Goal: Transaction & Acquisition: Purchase product/service

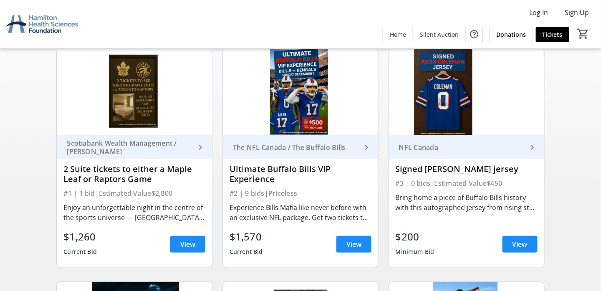
scroll to position [83, 0]
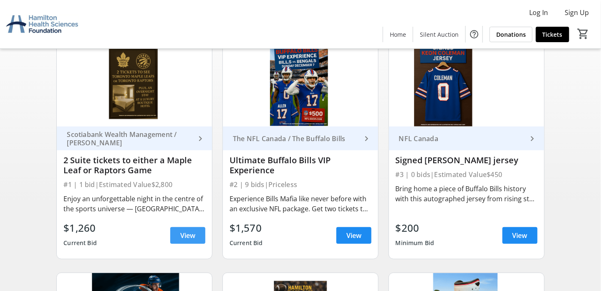
click at [187, 230] on span "View" at bounding box center [187, 235] width 15 height 10
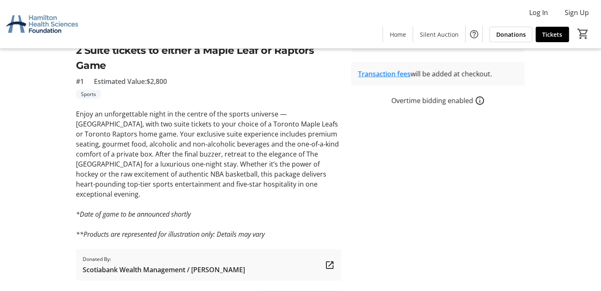
scroll to position [206, 0]
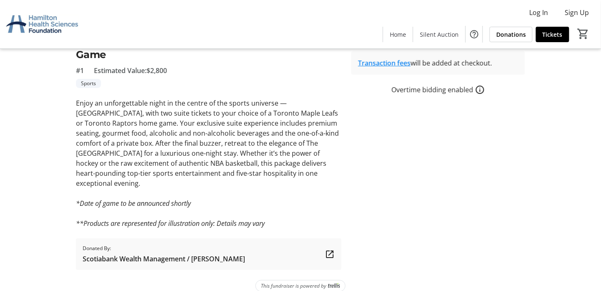
scroll to position [83, 0]
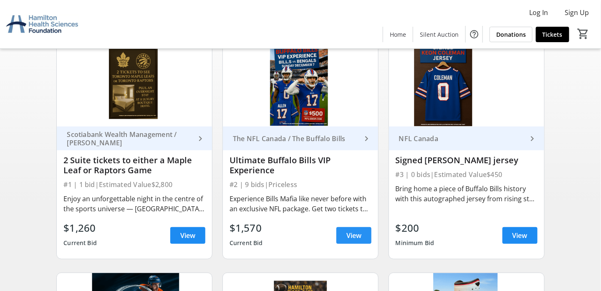
click at [348, 236] on span "View" at bounding box center [353, 235] width 15 height 10
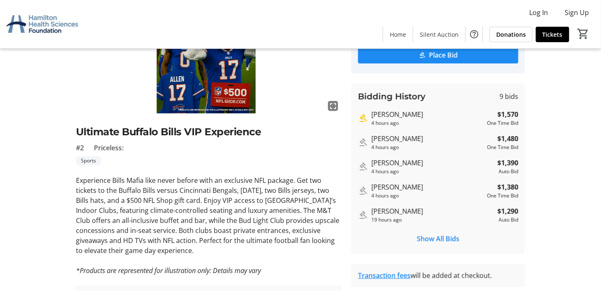
scroll to position [125, 0]
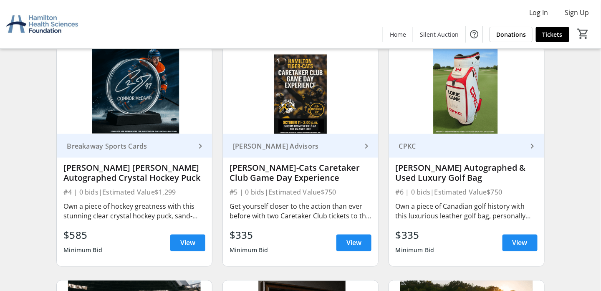
scroll to position [292, 0]
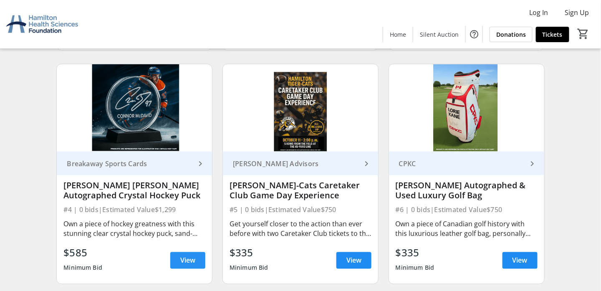
click at [189, 257] on span "View" at bounding box center [187, 260] width 15 height 10
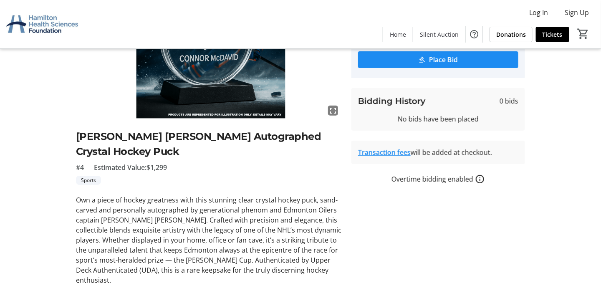
scroll to position [125, 0]
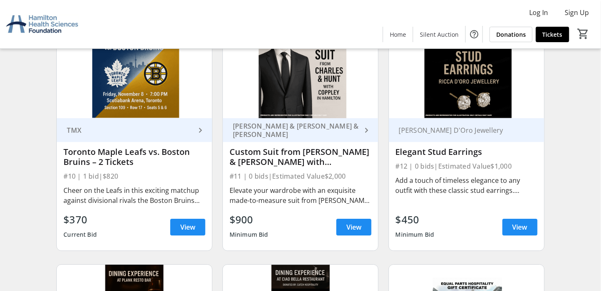
scroll to position [835, 0]
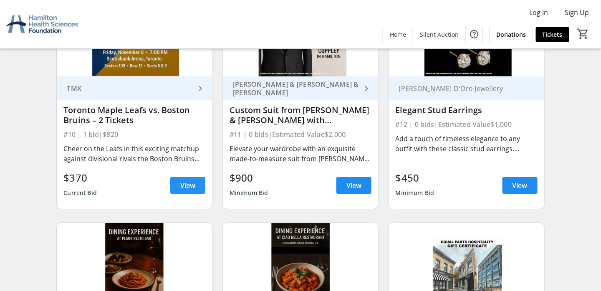
click at [179, 187] on span at bounding box center [187, 185] width 35 height 20
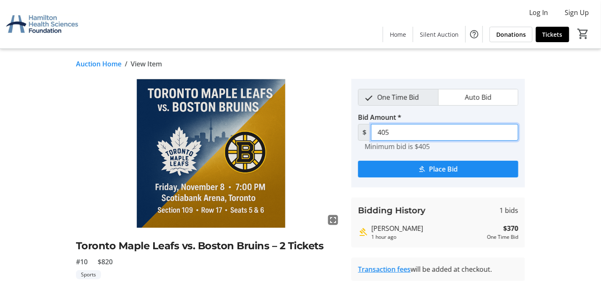
click at [401, 134] on input "405" at bounding box center [444, 132] width 147 height 17
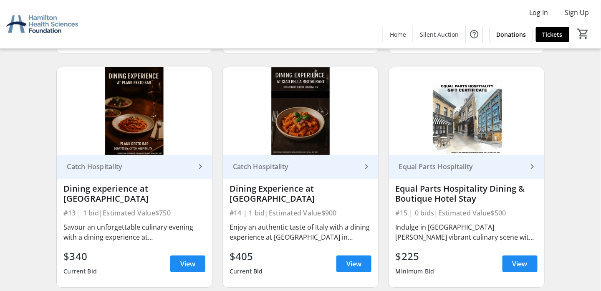
scroll to position [1002, 0]
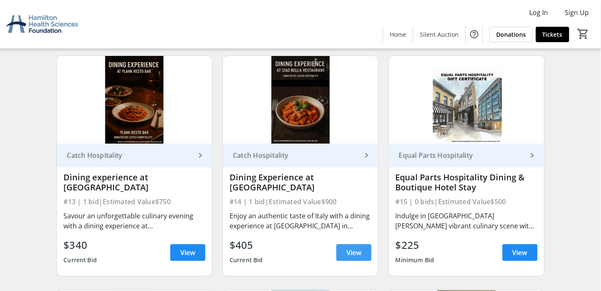
click at [353, 249] on span "View" at bounding box center [353, 253] width 15 height 10
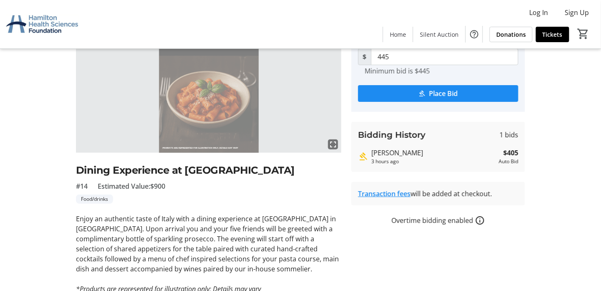
scroll to position [83, 0]
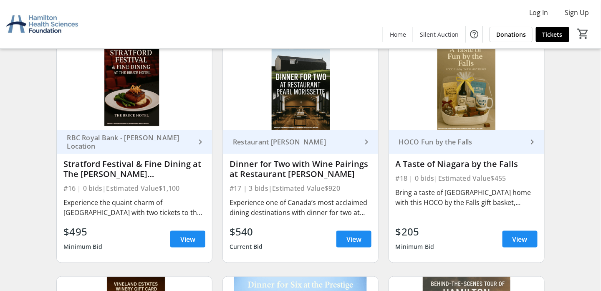
scroll to position [1294, 0]
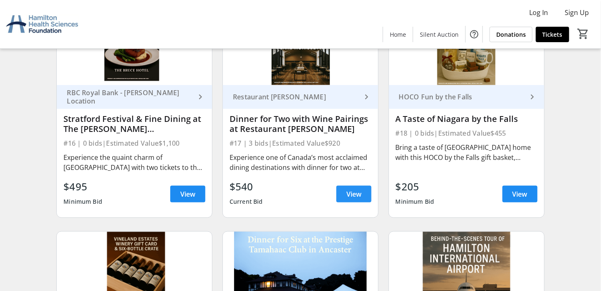
click at [345, 190] on span at bounding box center [353, 194] width 35 height 20
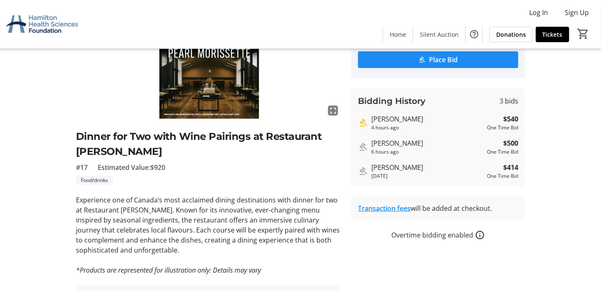
scroll to position [125, 0]
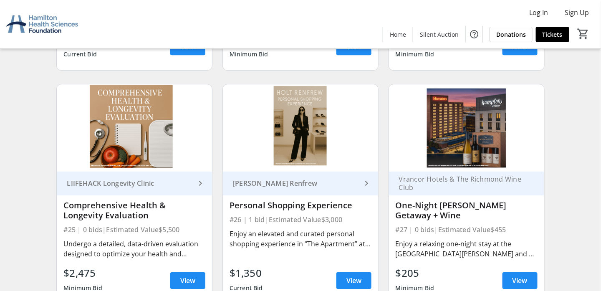
scroll to position [1920, 0]
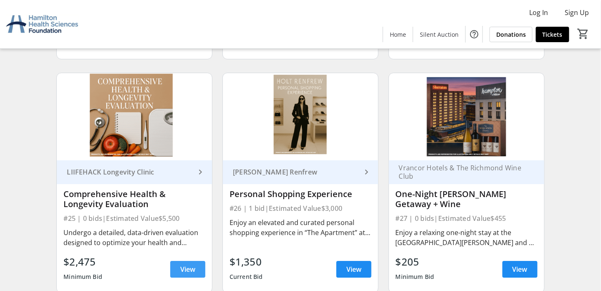
click at [186, 265] on span "View" at bounding box center [187, 269] width 15 height 10
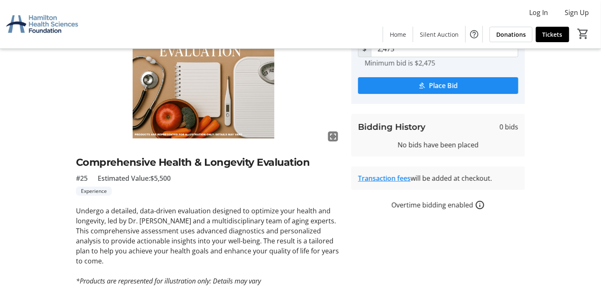
scroll to position [141, 0]
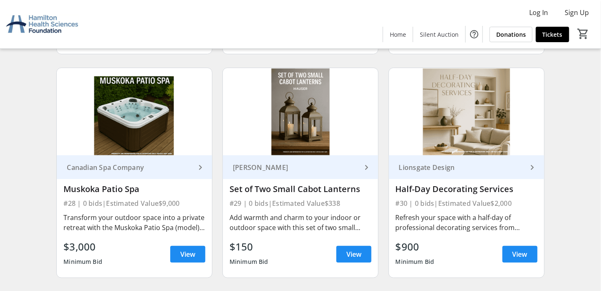
scroll to position [2170, 0]
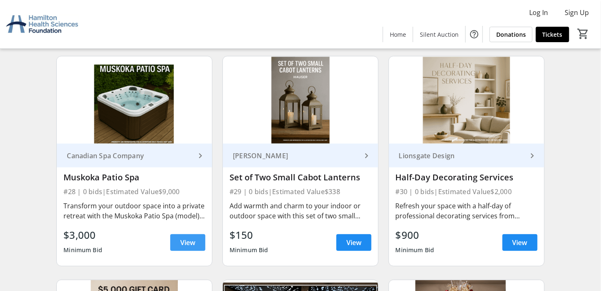
click at [186, 240] on span "View" at bounding box center [187, 242] width 15 height 10
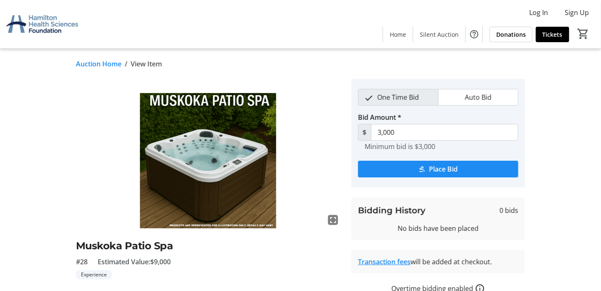
scroll to position [2170, 0]
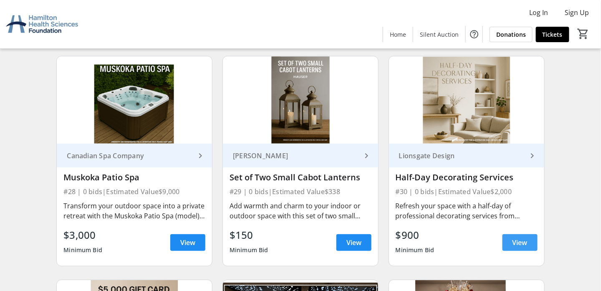
click at [526, 239] on span "View" at bounding box center [520, 242] width 15 height 10
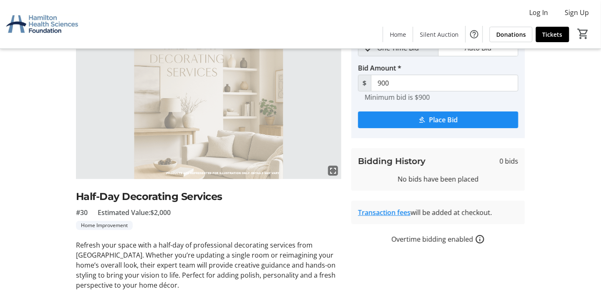
scroll to position [83, 0]
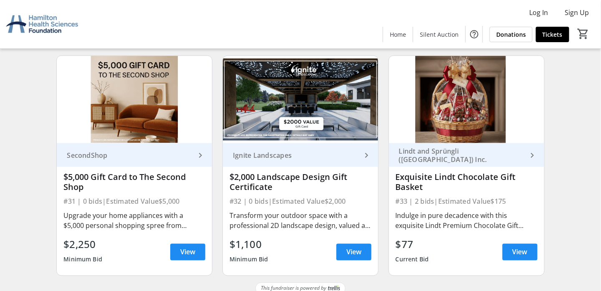
scroll to position [2403, 0]
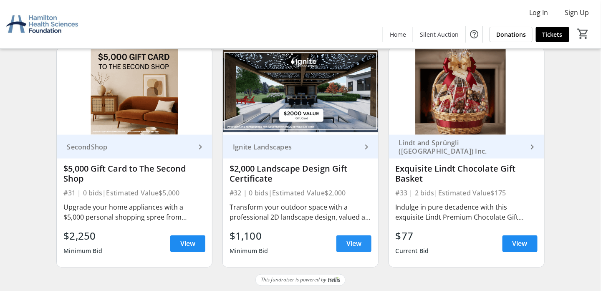
click at [359, 243] on span "View" at bounding box center [353, 244] width 15 height 10
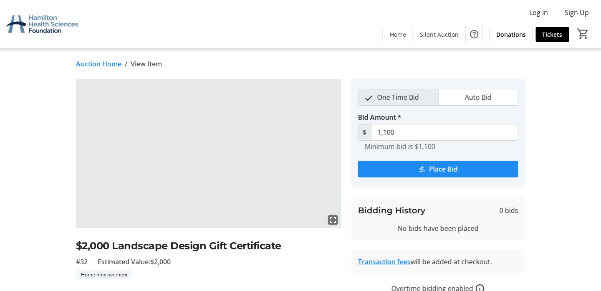
scroll to position [83, 0]
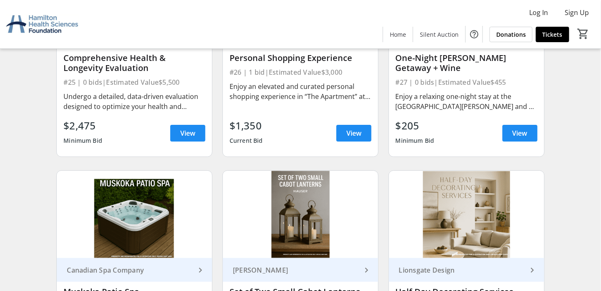
scroll to position [1944, 0]
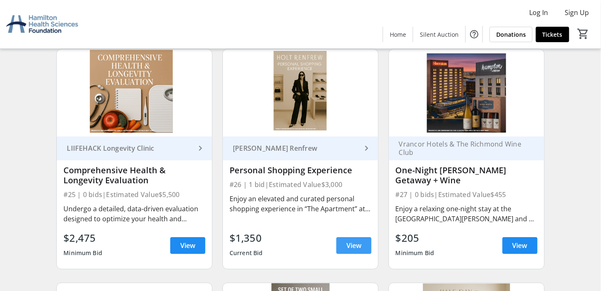
click at [347, 241] on span "View" at bounding box center [353, 245] width 15 height 10
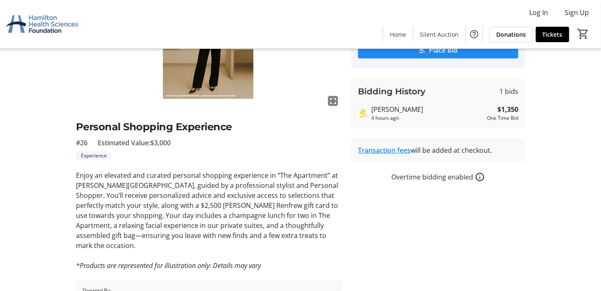
scroll to position [161, 0]
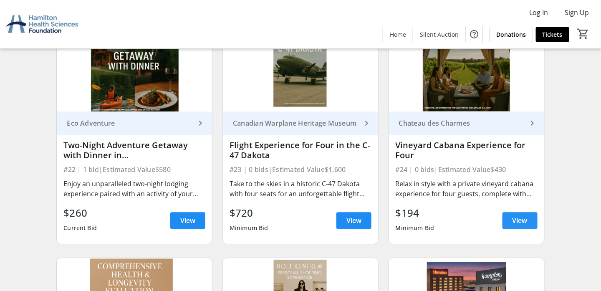
scroll to position [1693, 0]
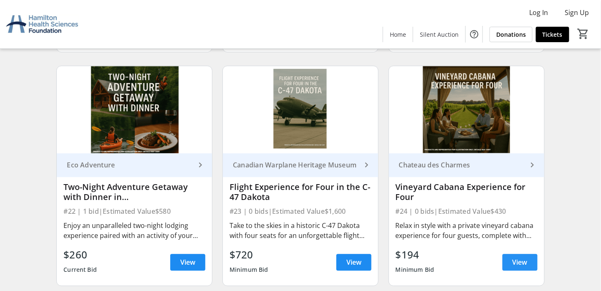
click at [527, 257] on span "View" at bounding box center [520, 262] width 15 height 10
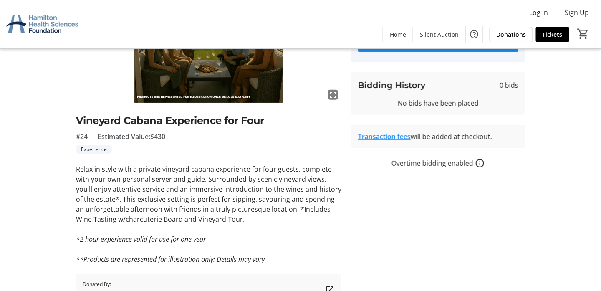
scroll to position [167, 0]
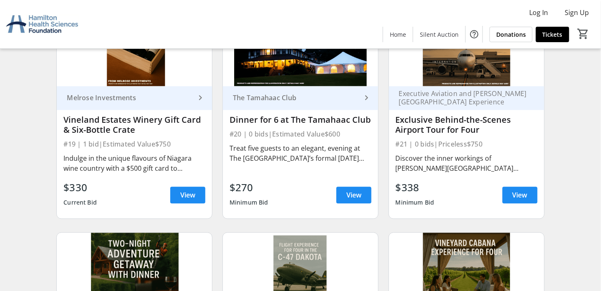
scroll to position [1443, 0]
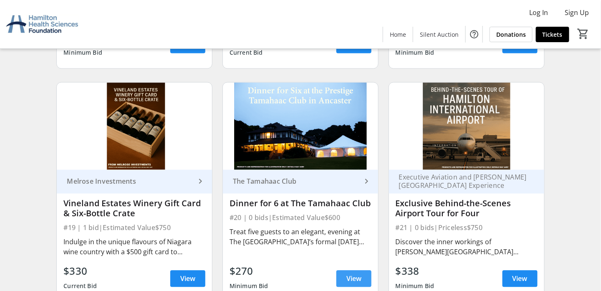
click at [362, 277] on span at bounding box center [353, 279] width 35 height 20
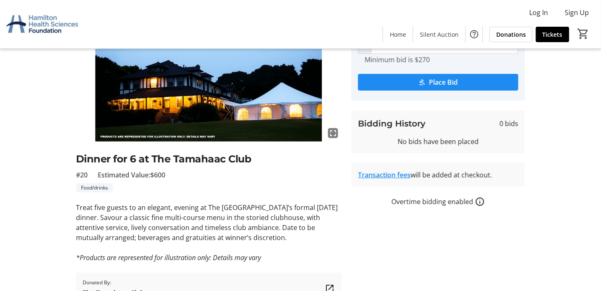
scroll to position [125, 0]
